Goal: Information Seeking & Learning: Learn about a topic

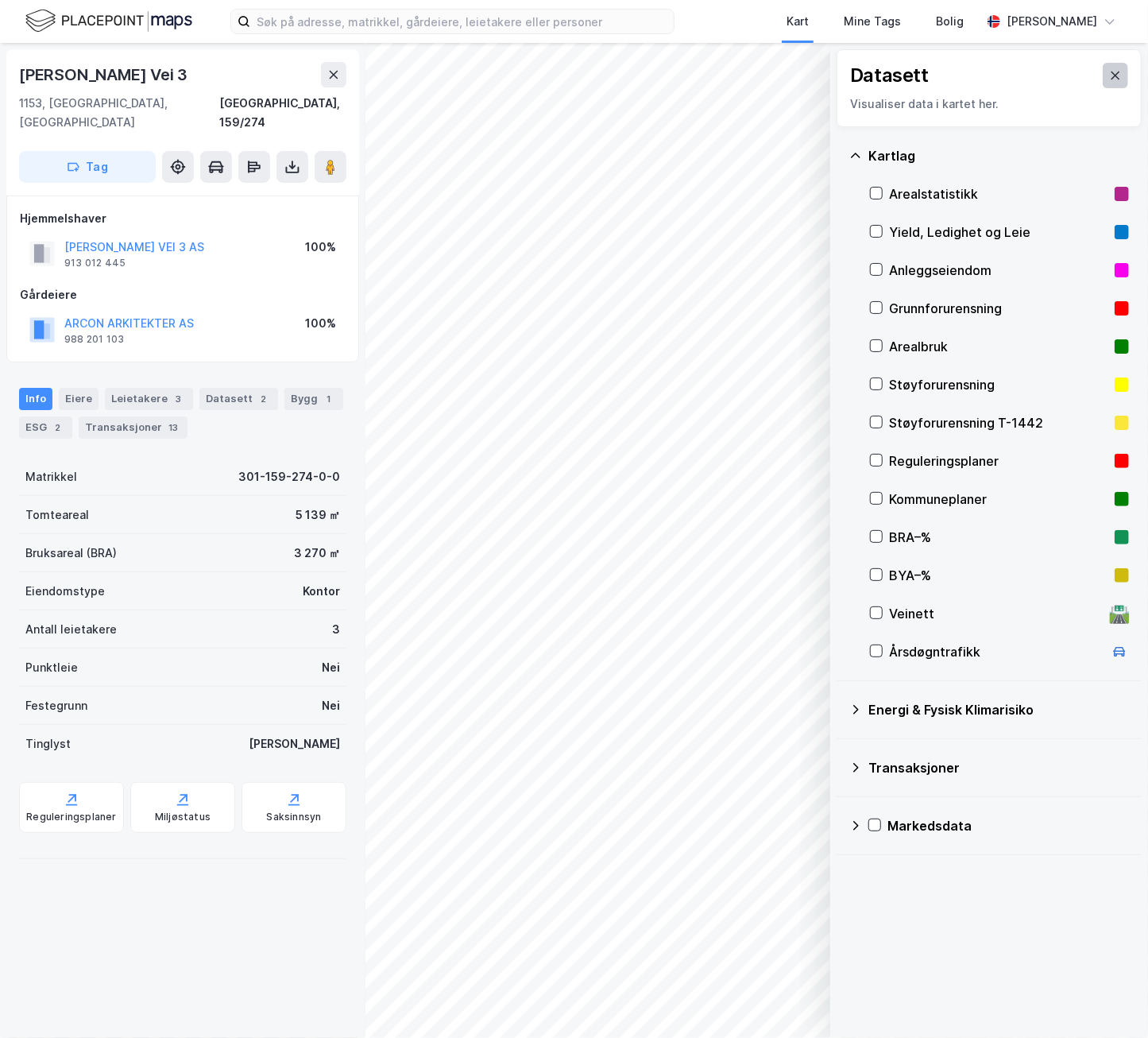
click at [1112, 77] on icon at bounding box center [1116, 76] width 9 height 8
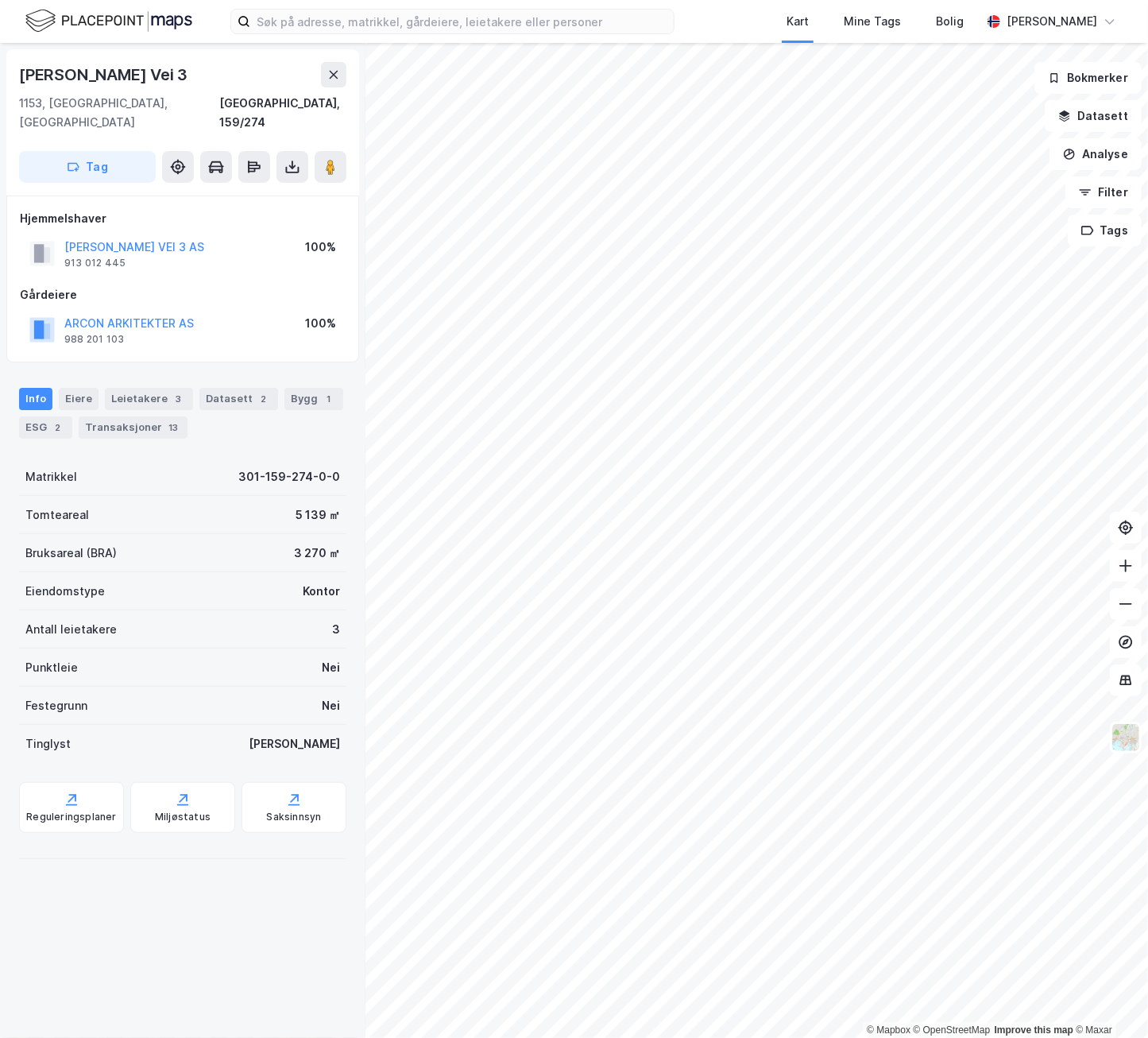
drag, startPoint x: 191, startPoint y: 81, endPoint x: 204, endPoint y: 81, distance: 13.0
click at [191, 81] on div "[PERSON_NAME] Vei 3" at bounding box center [104, 75] width 171 height 26
drag, startPoint x: 207, startPoint y: 77, endPoint x: 24, endPoint y: 70, distance: 183.1
click at [24, 70] on div "[PERSON_NAME] Vei 3" at bounding box center [183, 75] width 327 height 26
copy div "[PERSON_NAME] Vei 3"
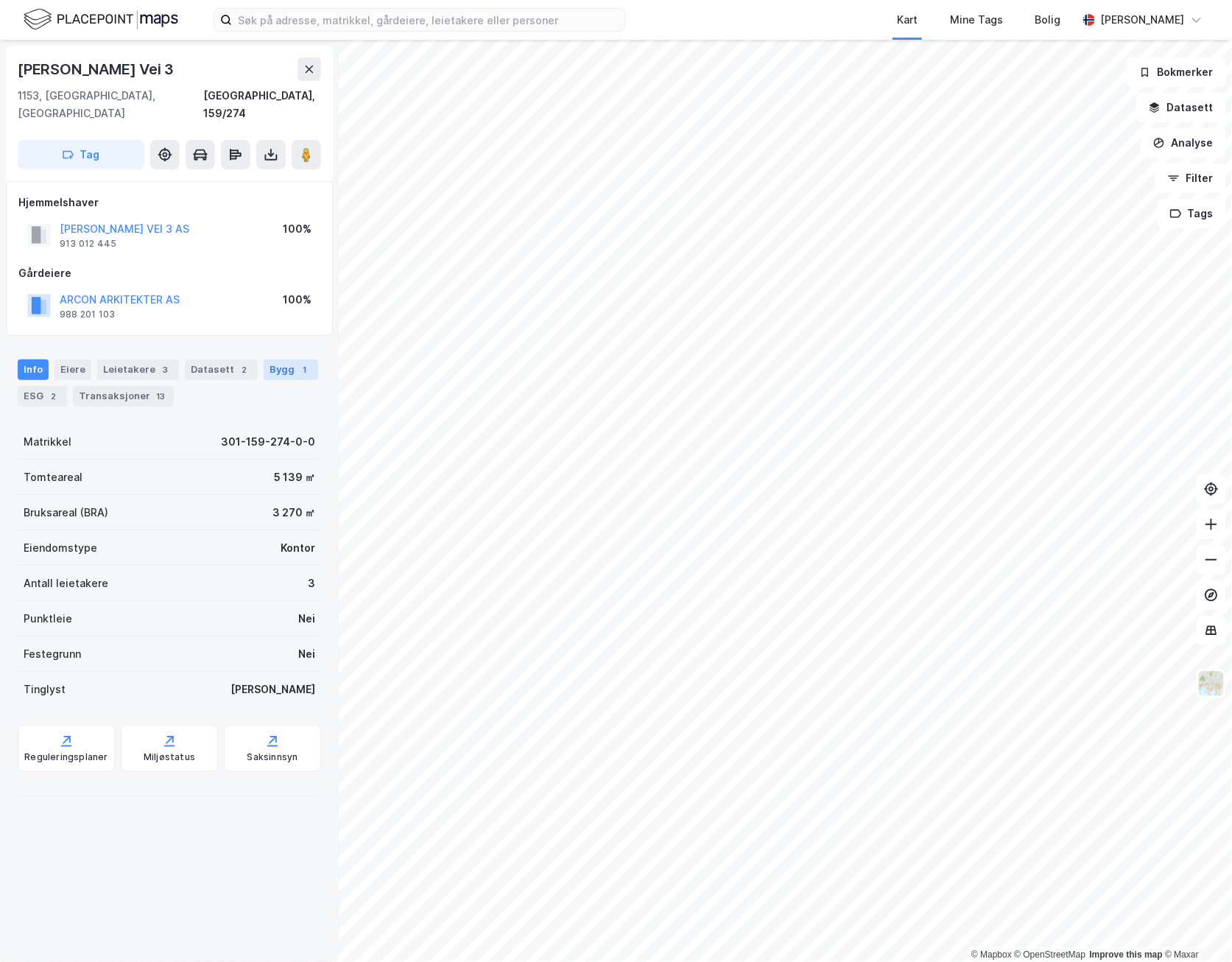
click at [276, 360] on div "Bygg 1" at bounding box center [291, 370] width 54 height 21
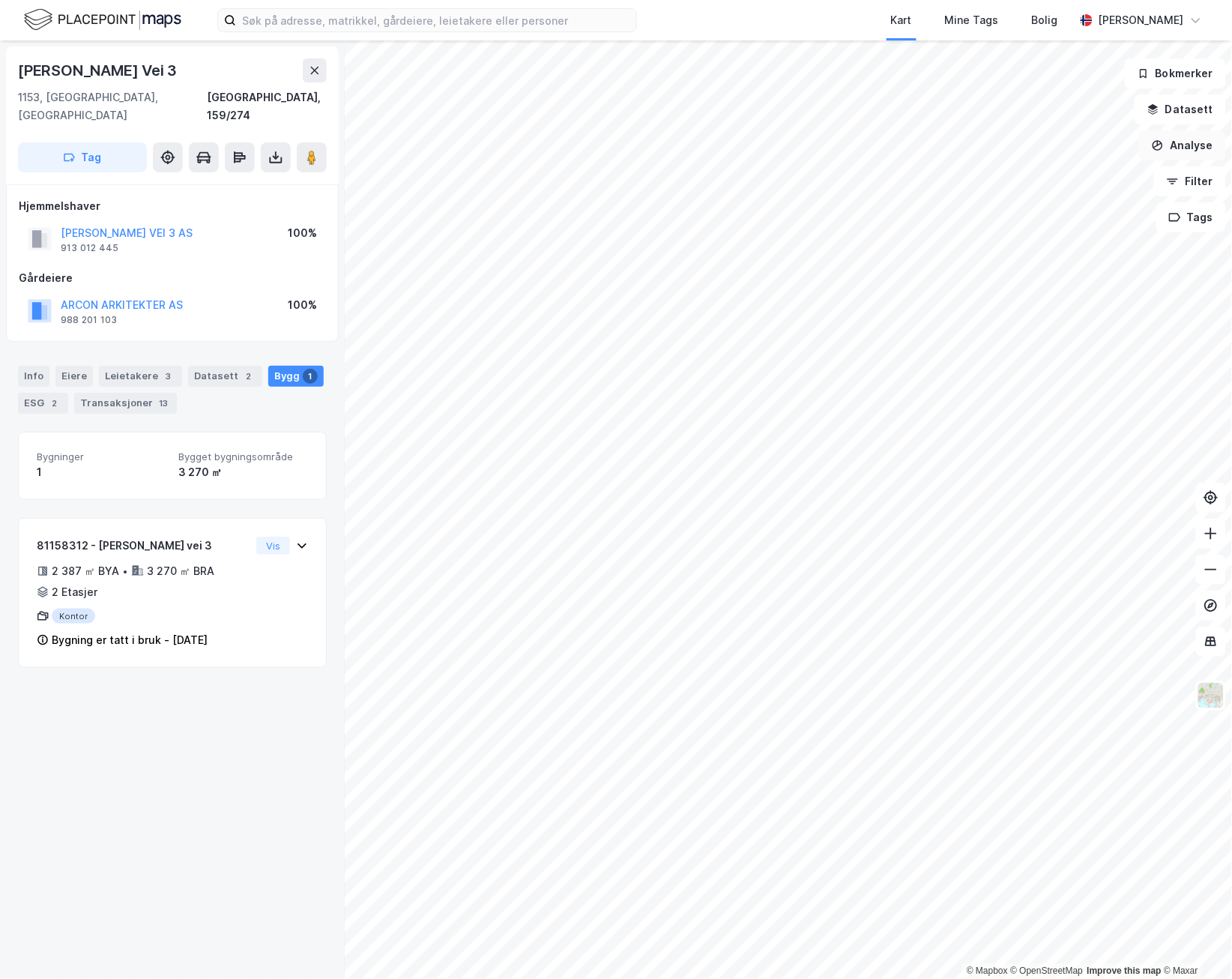
click at [1082, 157] on button "Analyse" at bounding box center [1181, 145] width 87 height 30
click at [1071, 187] on div "Tegn område" at bounding box center [1042, 178] width 172 height 25
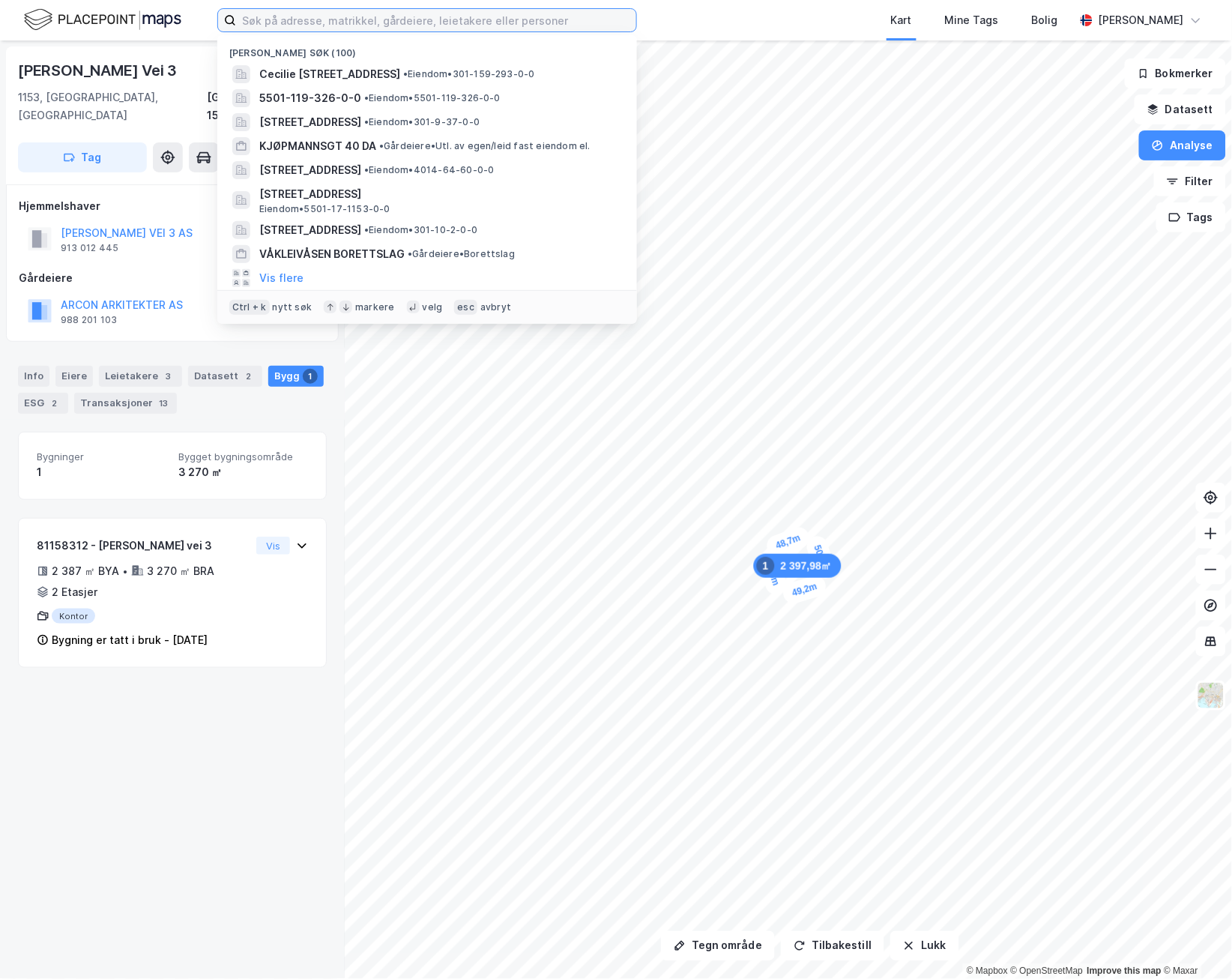
click at [332, 20] on input at bounding box center [436, 20] width 400 height 22
paste input "[STREET_ADDRESS]"
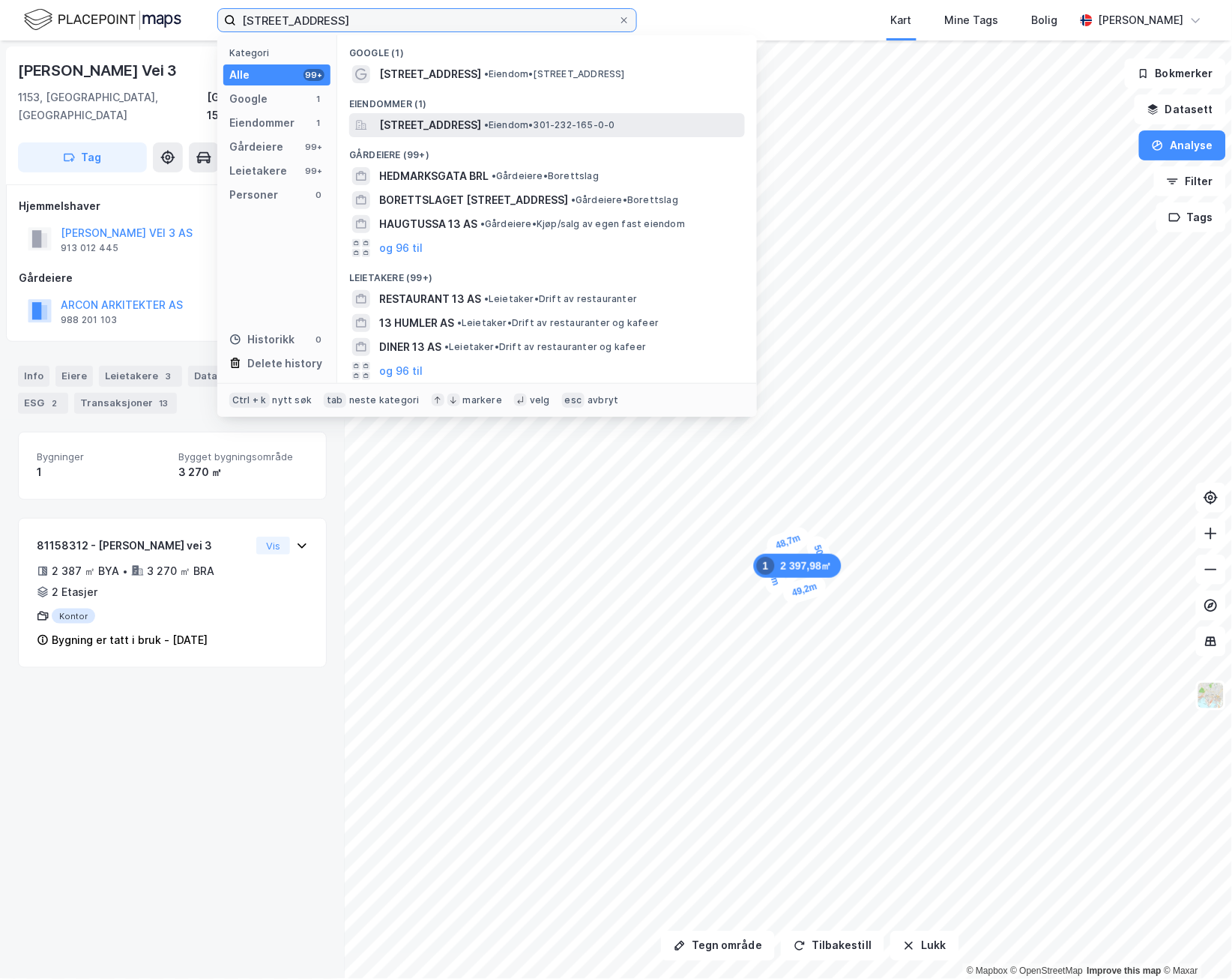
type input "[STREET_ADDRESS]"
click at [478, 133] on span "[STREET_ADDRESS]" at bounding box center [430, 125] width 102 height 18
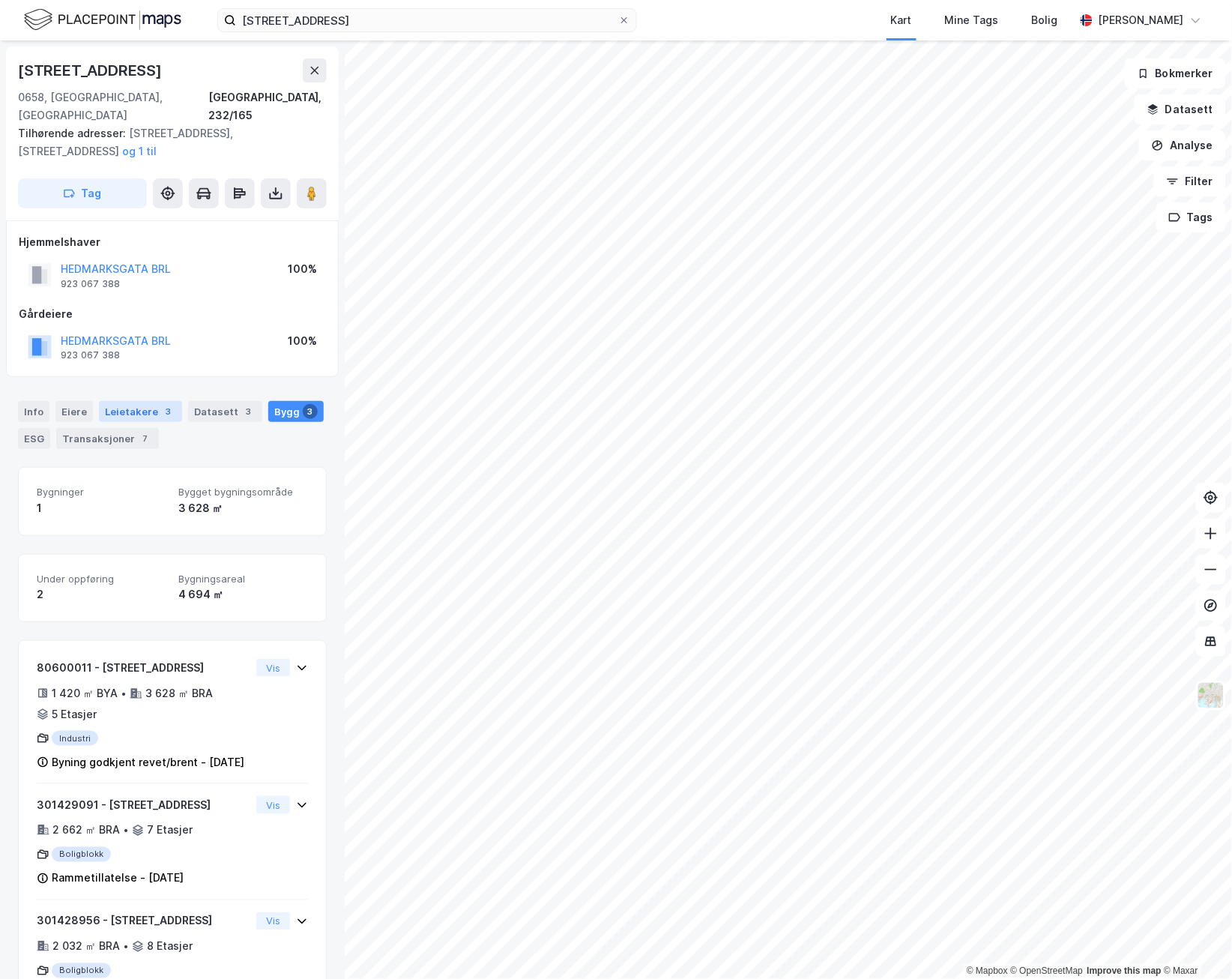
click at [114, 401] on div "Leietakere 3" at bounding box center [140, 411] width 83 height 21
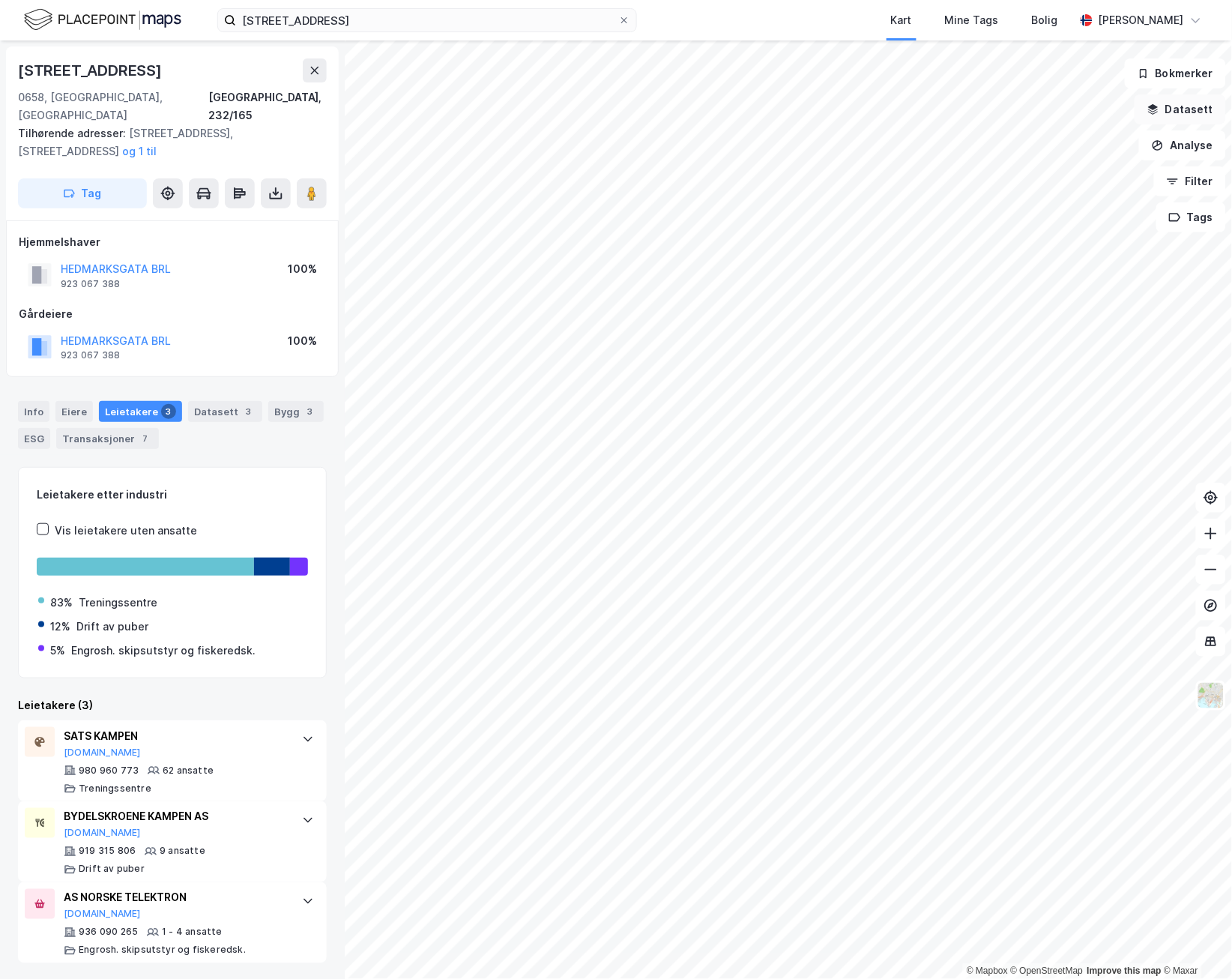
click at [1082, 103] on button "Datasett" at bounding box center [1179, 110] width 91 height 30
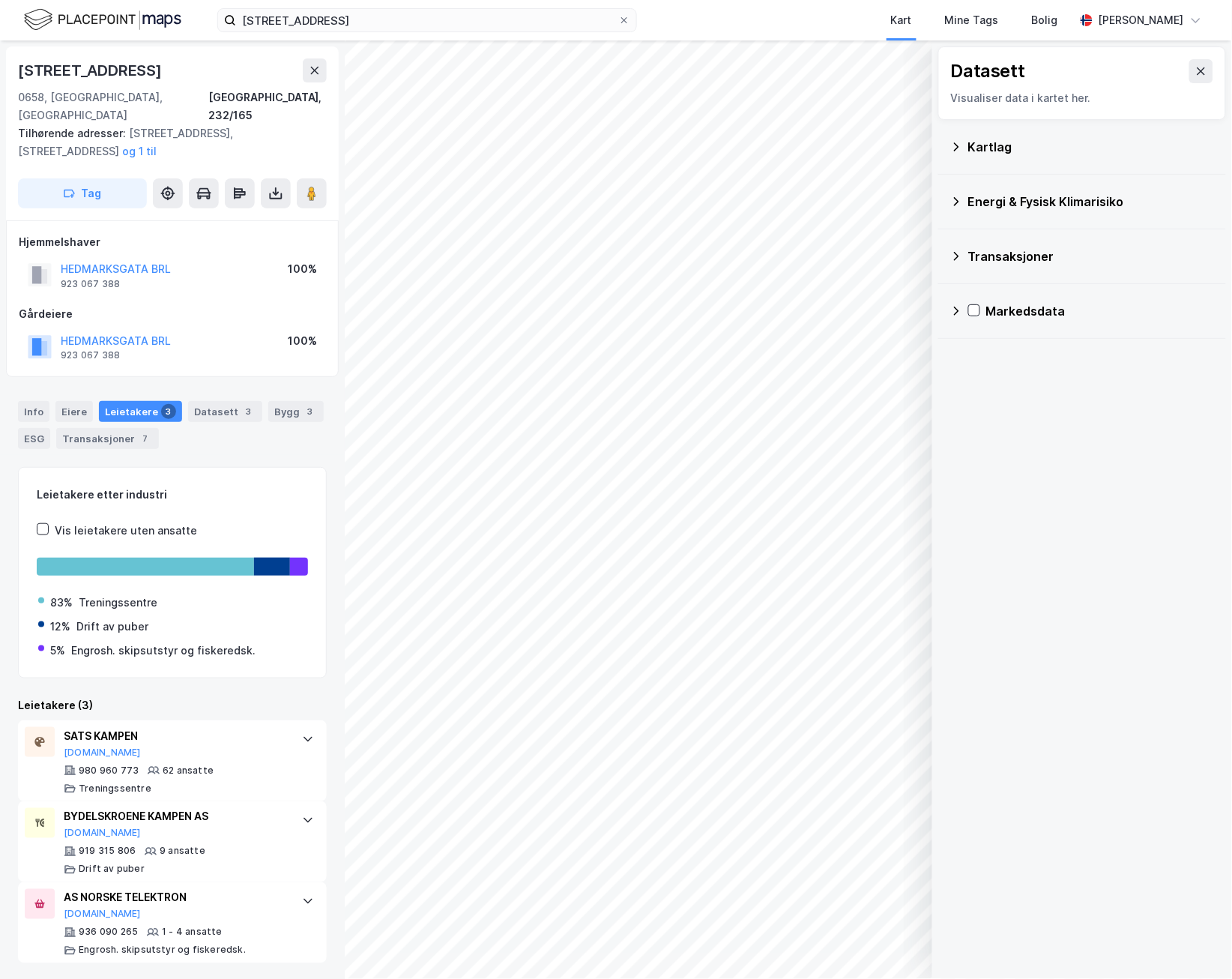
click at [1019, 142] on div "Kartlag" at bounding box center [1090, 147] width 245 height 18
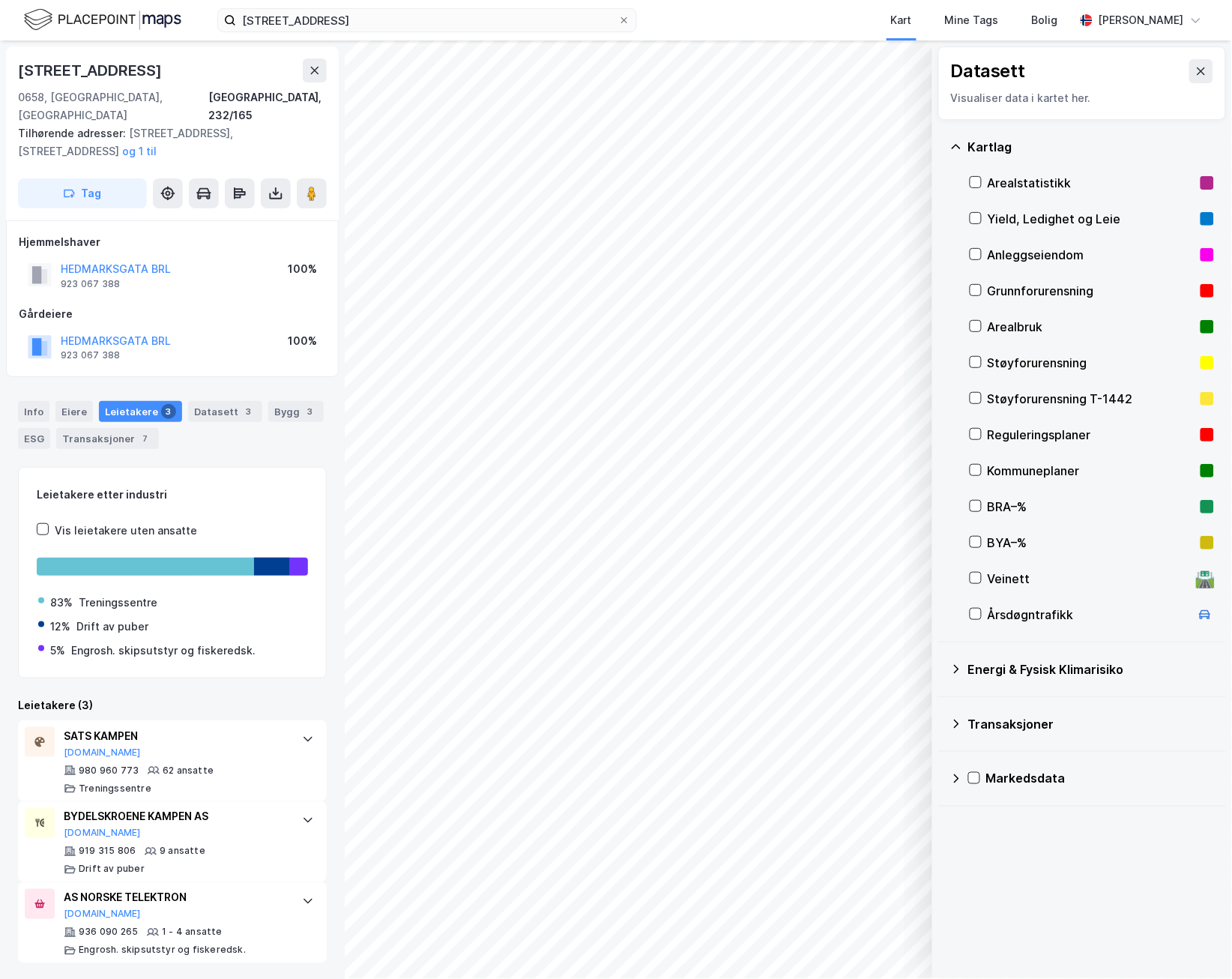
click at [1054, 210] on div "Yield, Ledighet og Leie" at bounding box center [1091, 219] width 207 height 18
click at [845, 945] on icon "button" at bounding box center [844, 939] width 12 height 12
click at [1082, 67] on icon at bounding box center [1200, 71] width 12 height 12
